Goal: Task Accomplishment & Management: Use online tool/utility

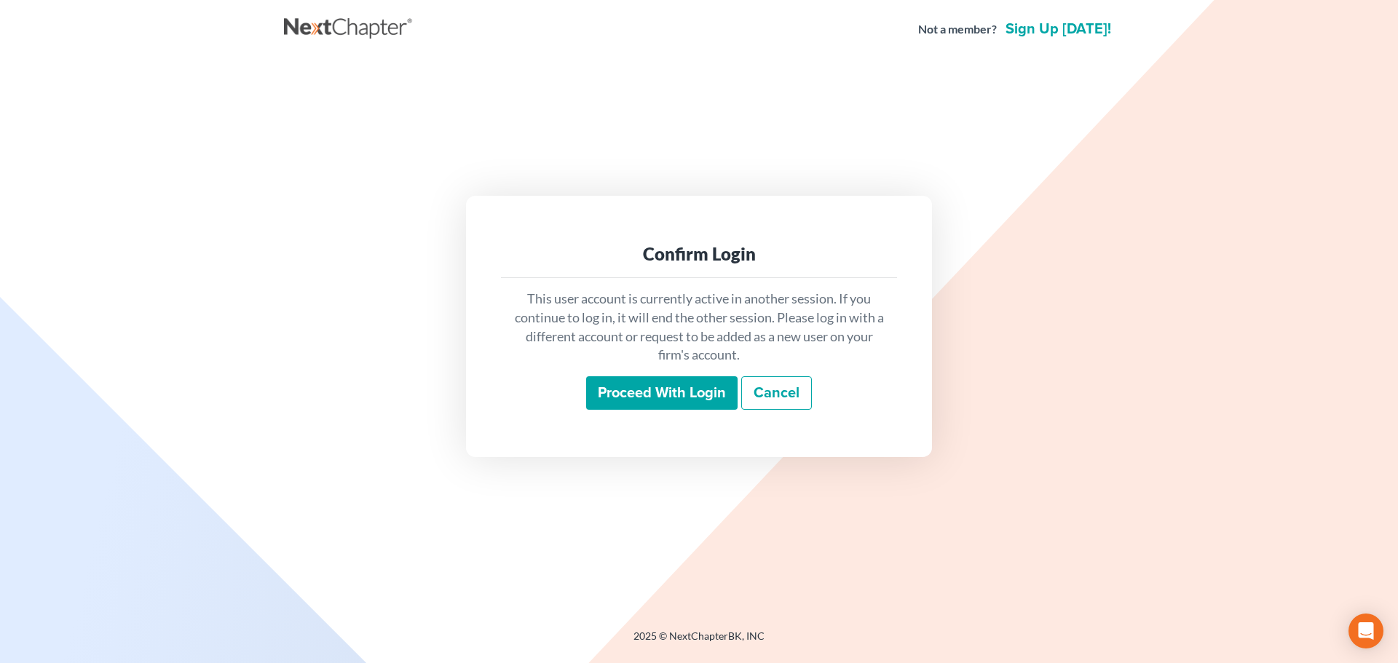
click at [670, 392] on input "Proceed with login" at bounding box center [661, 392] width 151 height 33
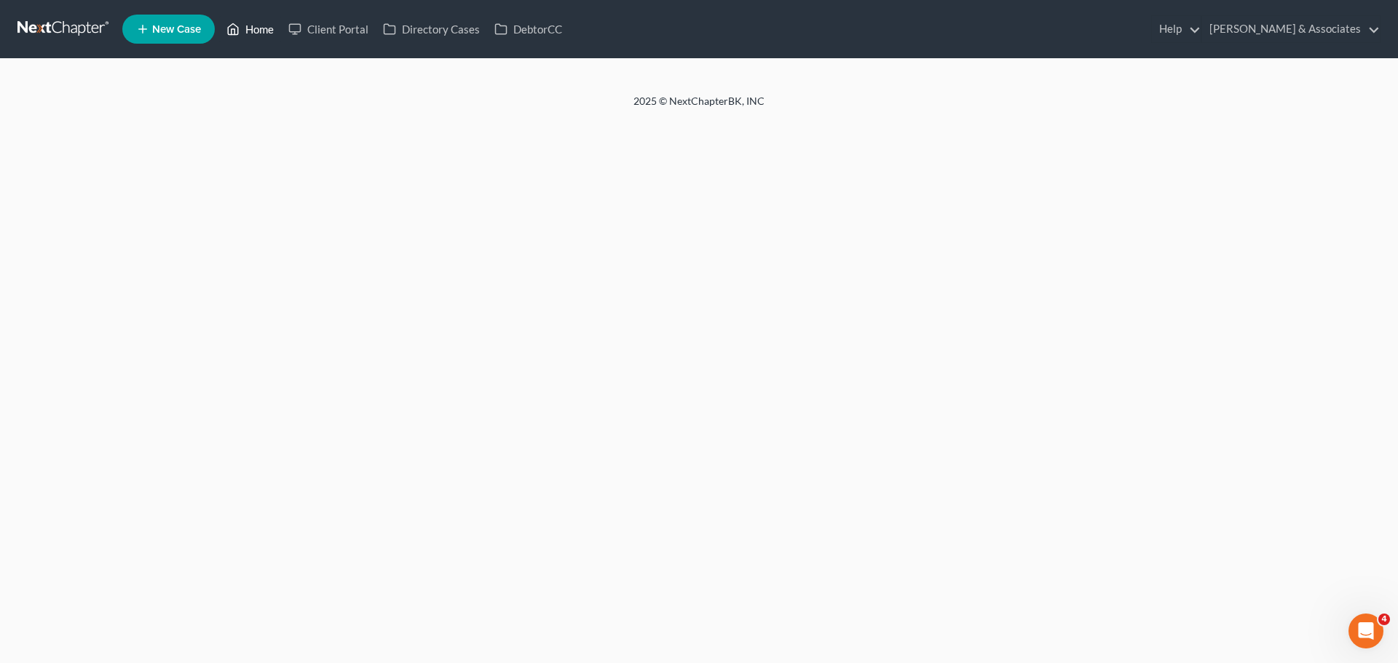
click at [253, 33] on link "Home" at bounding box center [250, 29] width 62 height 26
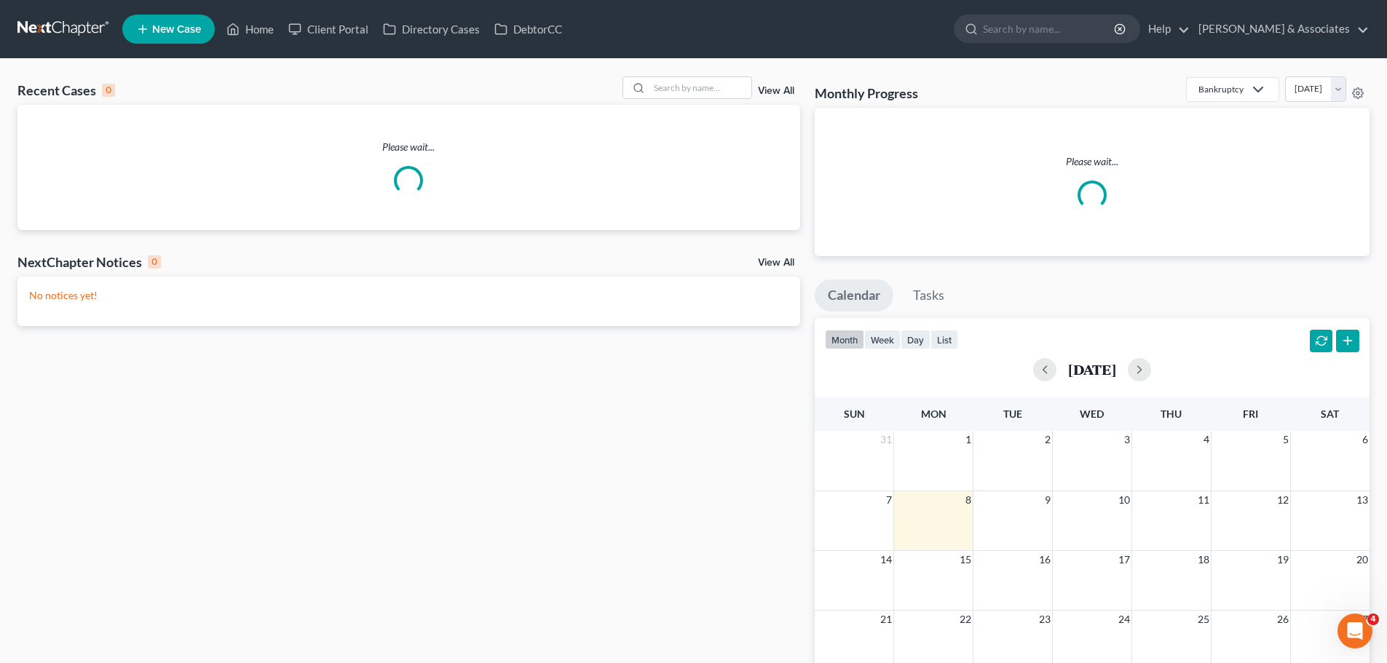
click at [697, 76] on div "Recent Cases 0 View All Please wait... NextChapter Notices 0 View All No notice…" at bounding box center [693, 445] width 1387 height 773
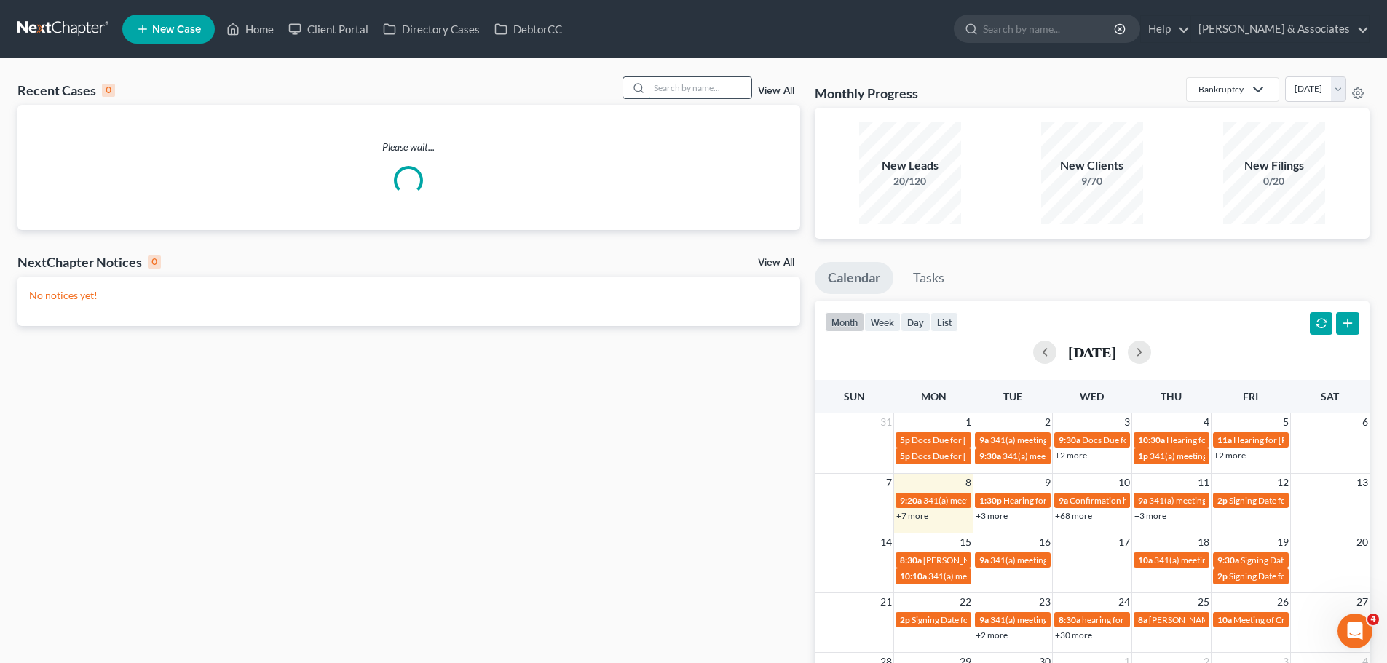
click at [695, 84] on input "search" at bounding box center [700, 87] width 102 height 21
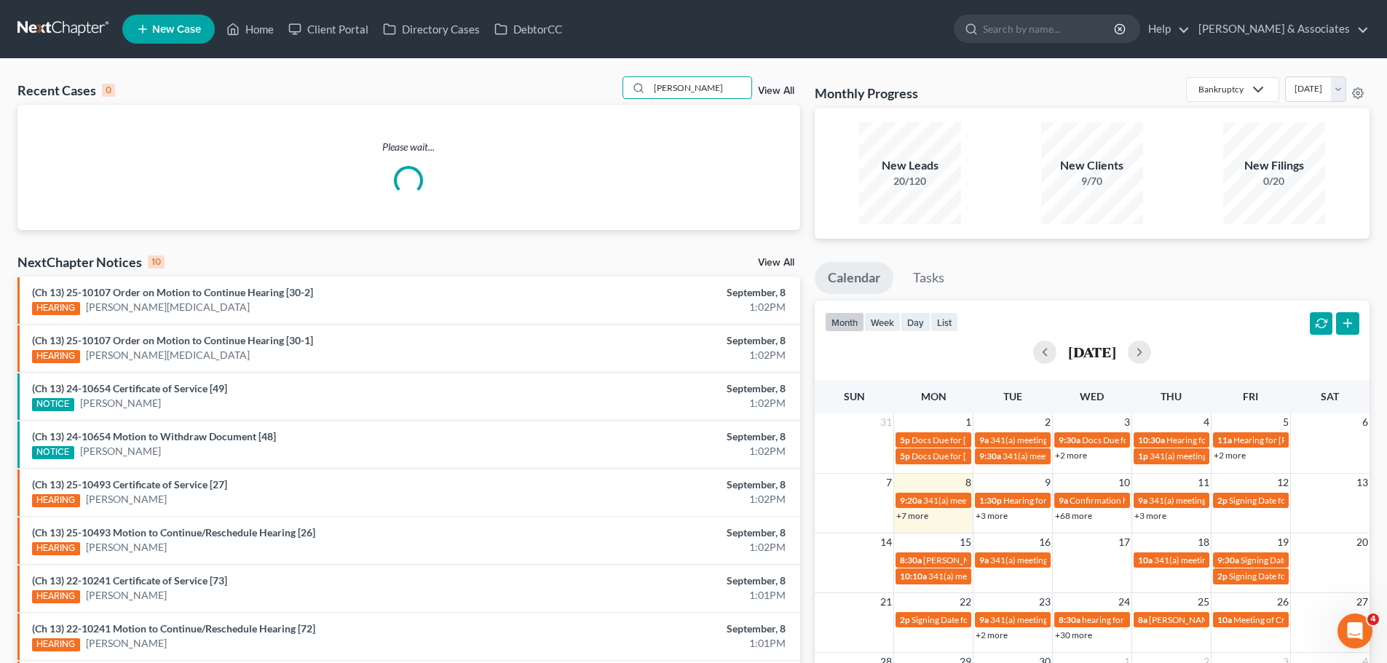
type input "mcintyre"
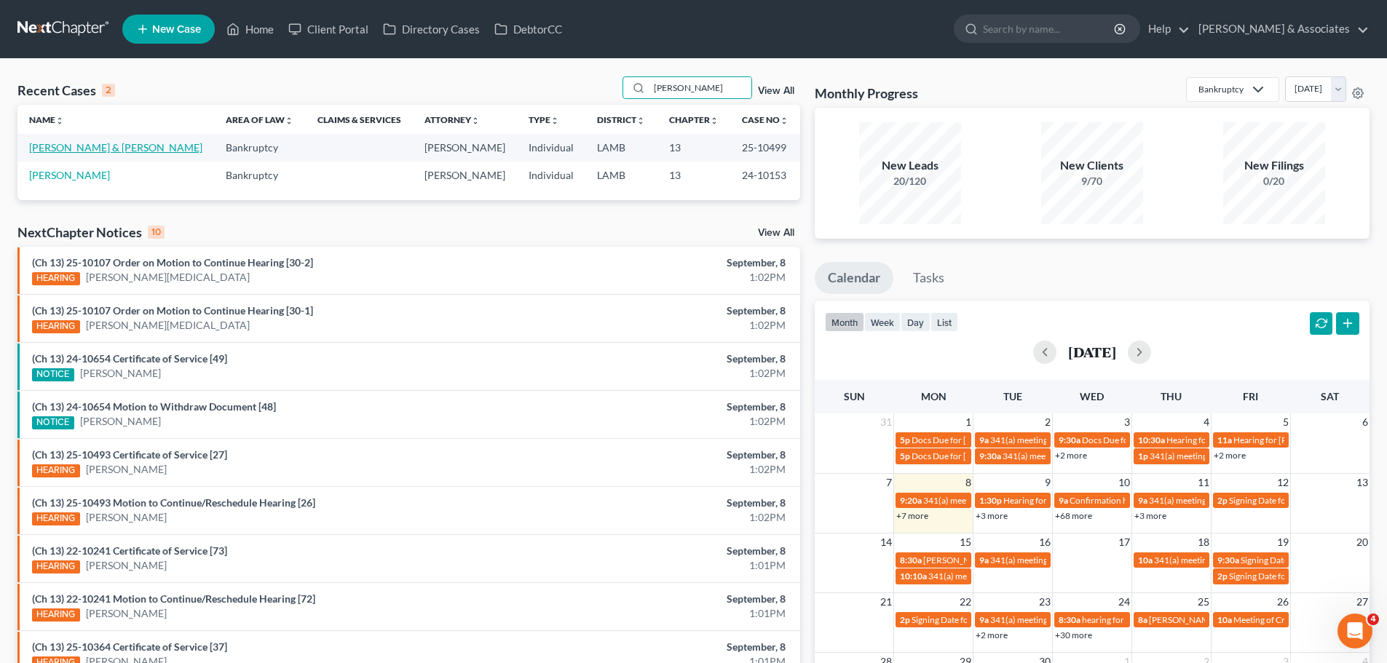
click at [114, 151] on link "Mcintyre, Kelly & Wanda" at bounding box center [115, 147] width 173 height 12
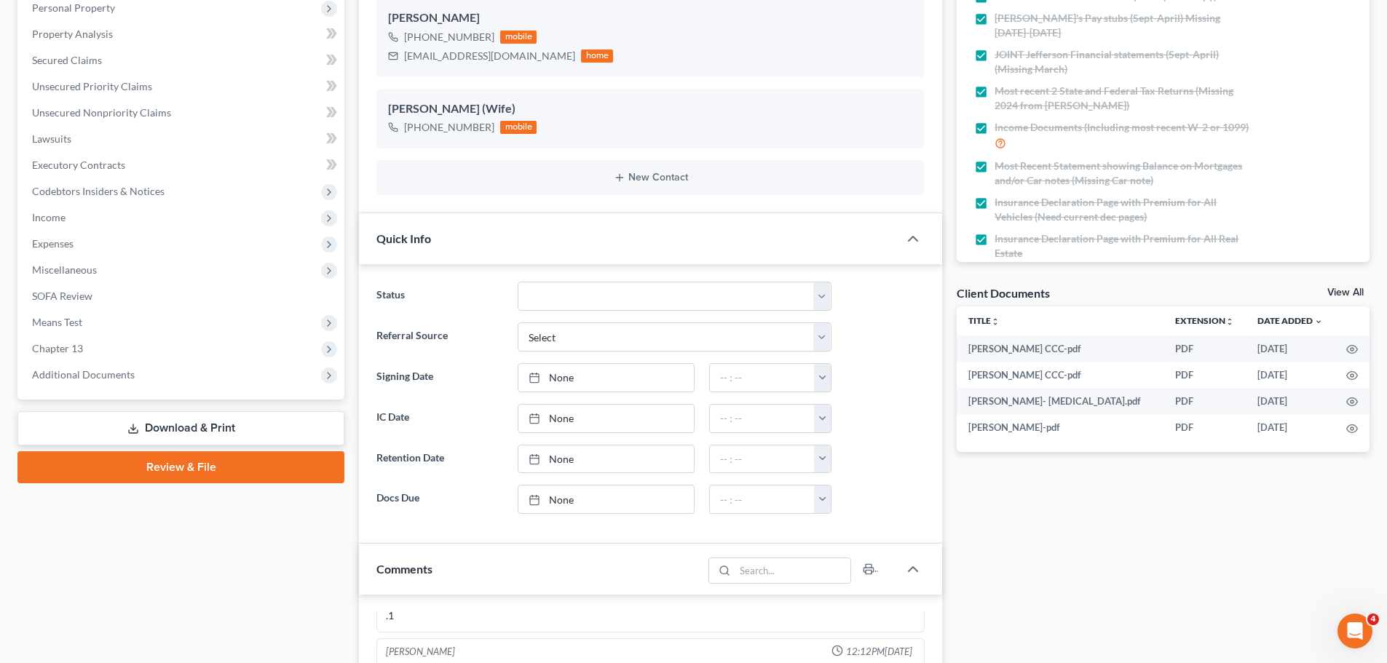
scroll to position [218, 0]
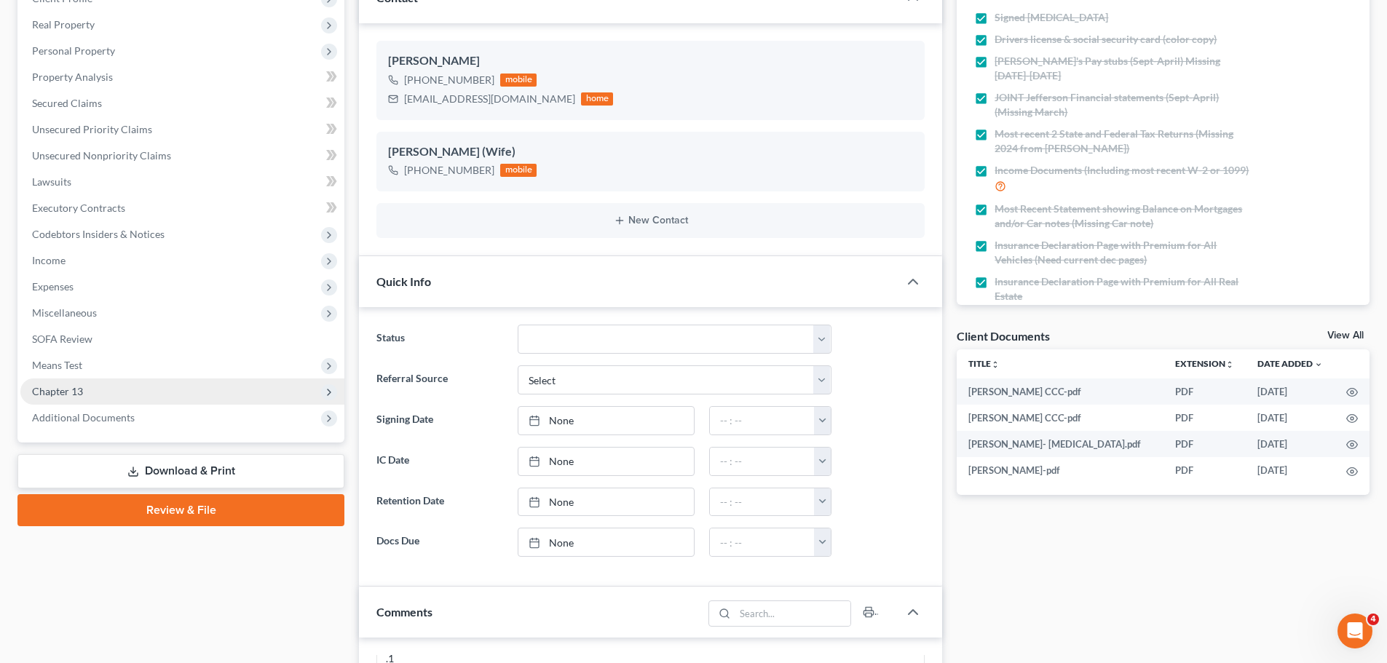
click at [114, 387] on span "Chapter 13" at bounding box center [182, 392] width 324 height 26
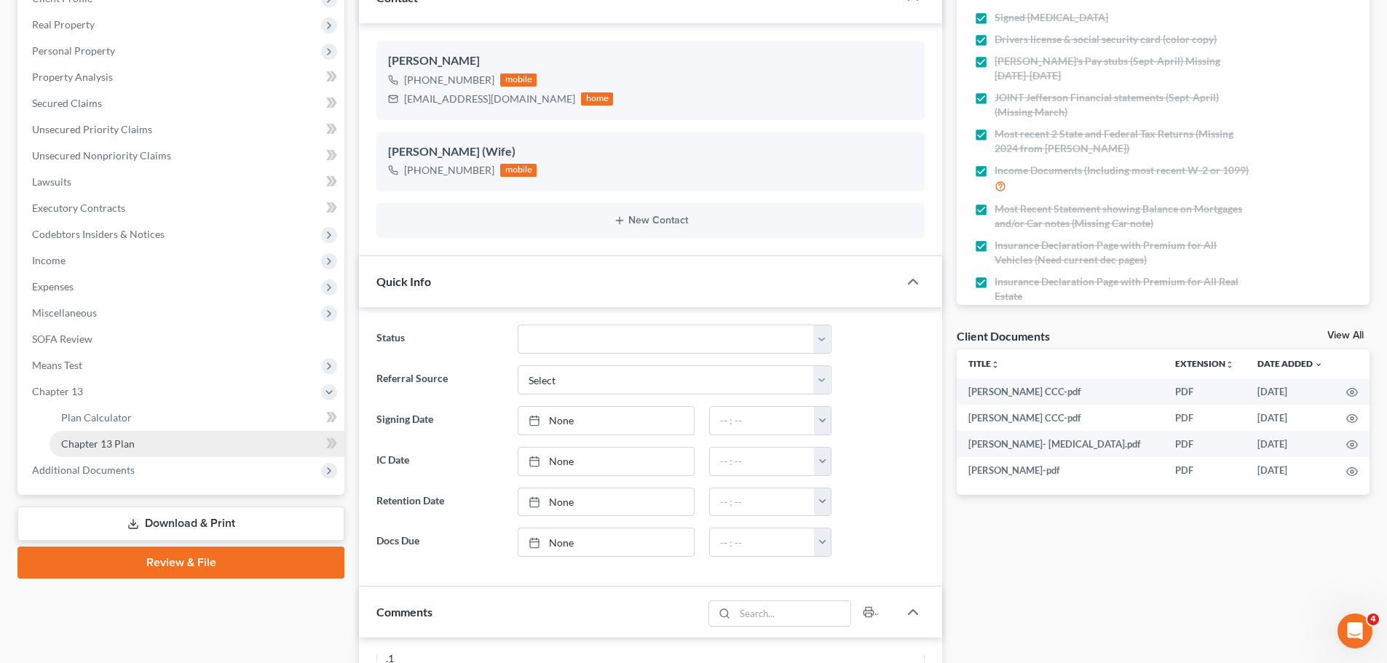
click at [135, 440] on link "Chapter 13 Plan" at bounding box center [197, 444] width 295 height 26
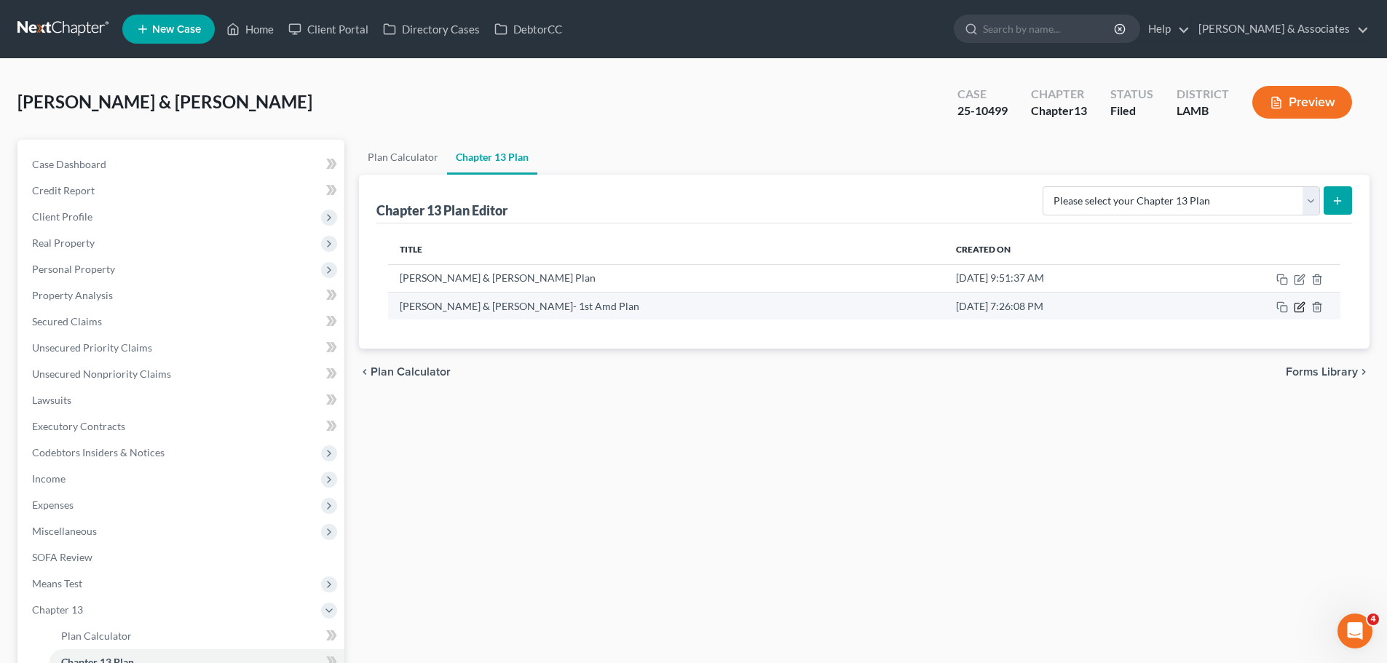
click at [1296, 309] on icon "button" at bounding box center [1300, 307] width 12 height 12
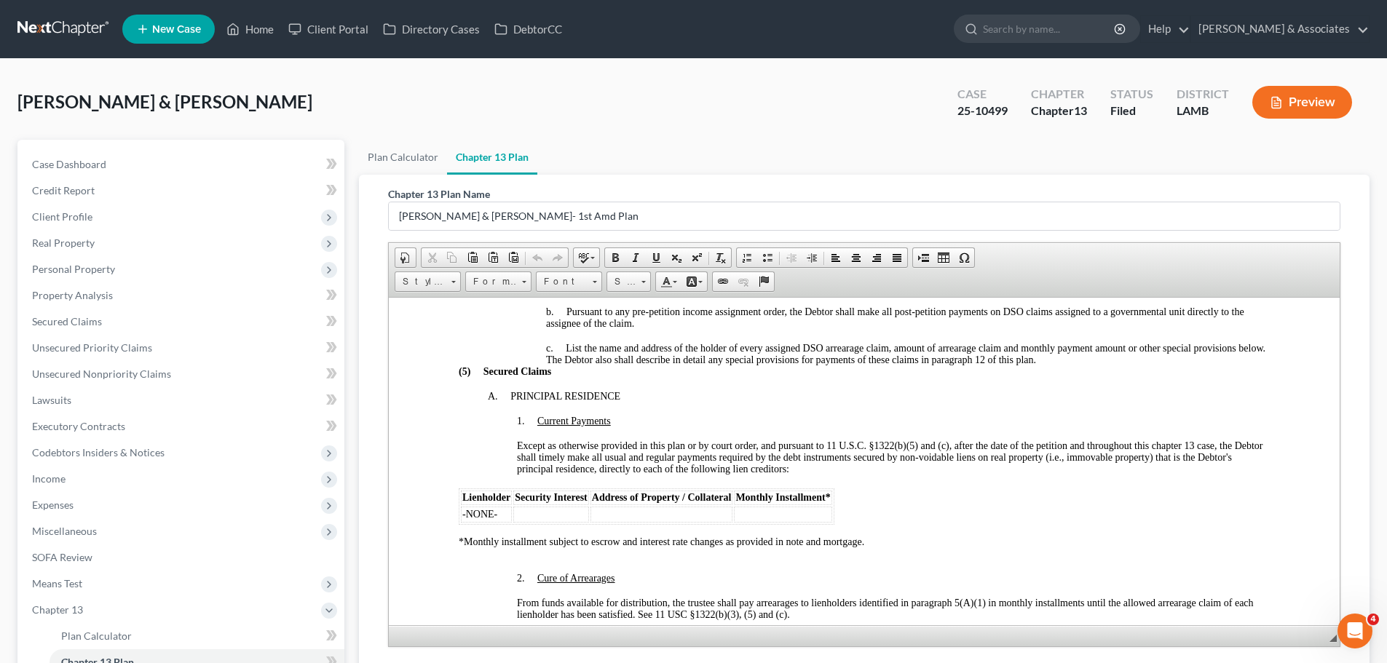
scroll to position [1140, 0]
